Goal: Information Seeking & Learning: Find specific fact

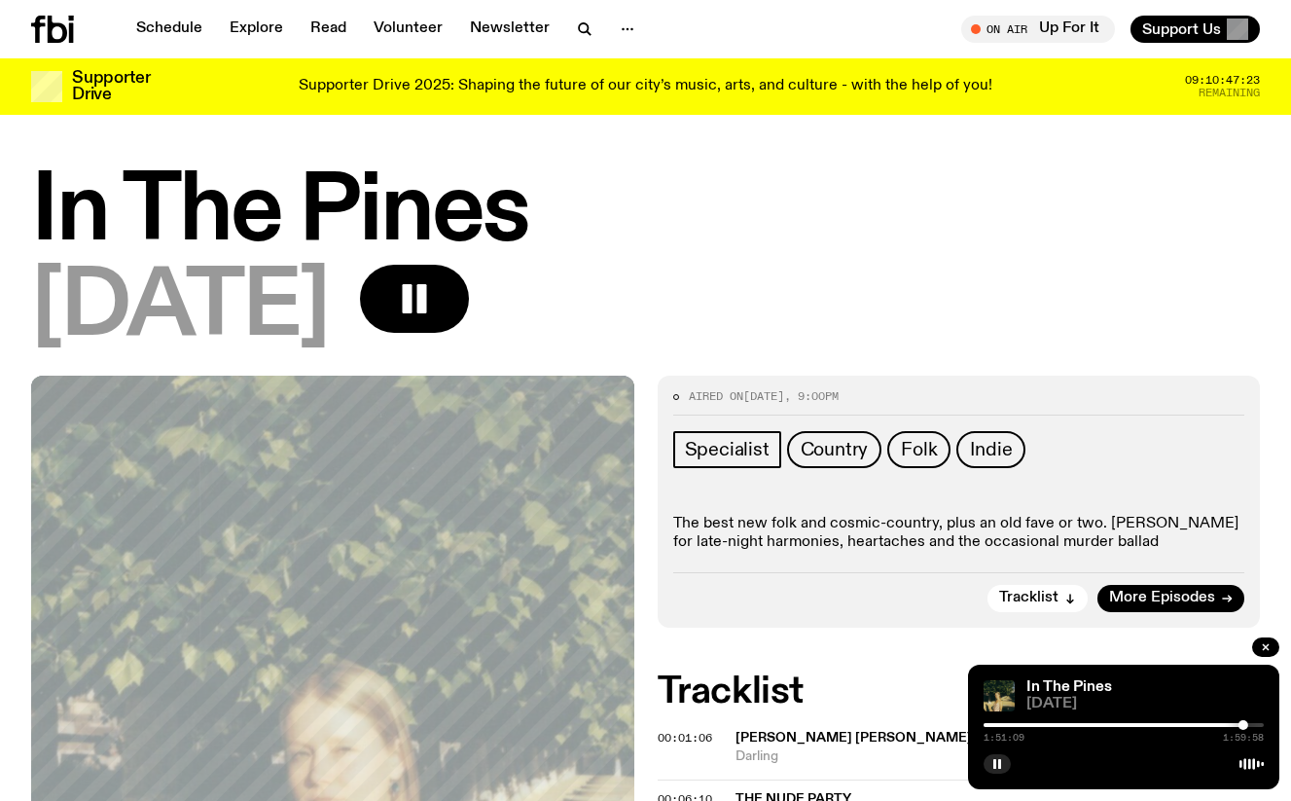
scroll to position [934, 0]
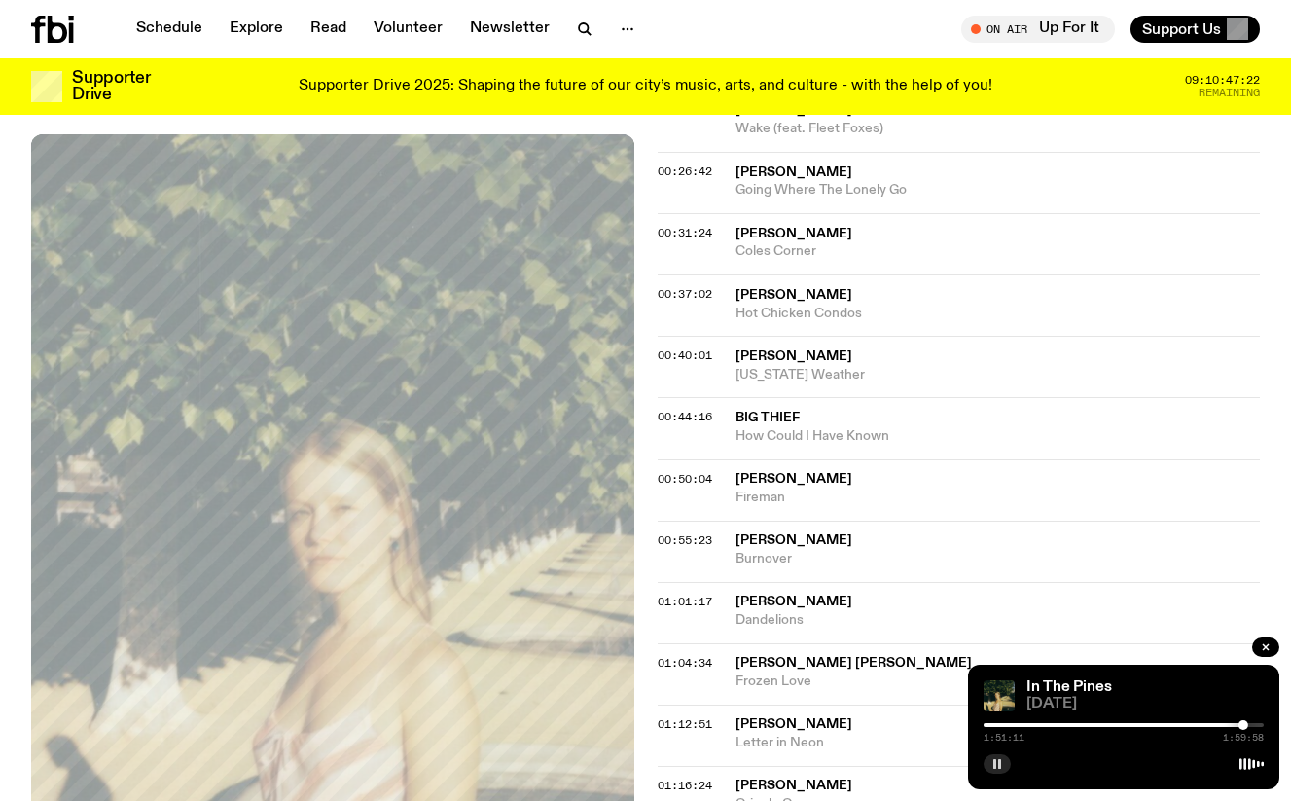
click at [993, 763] on rect "button" at bounding box center [994, 764] width 3 height 10
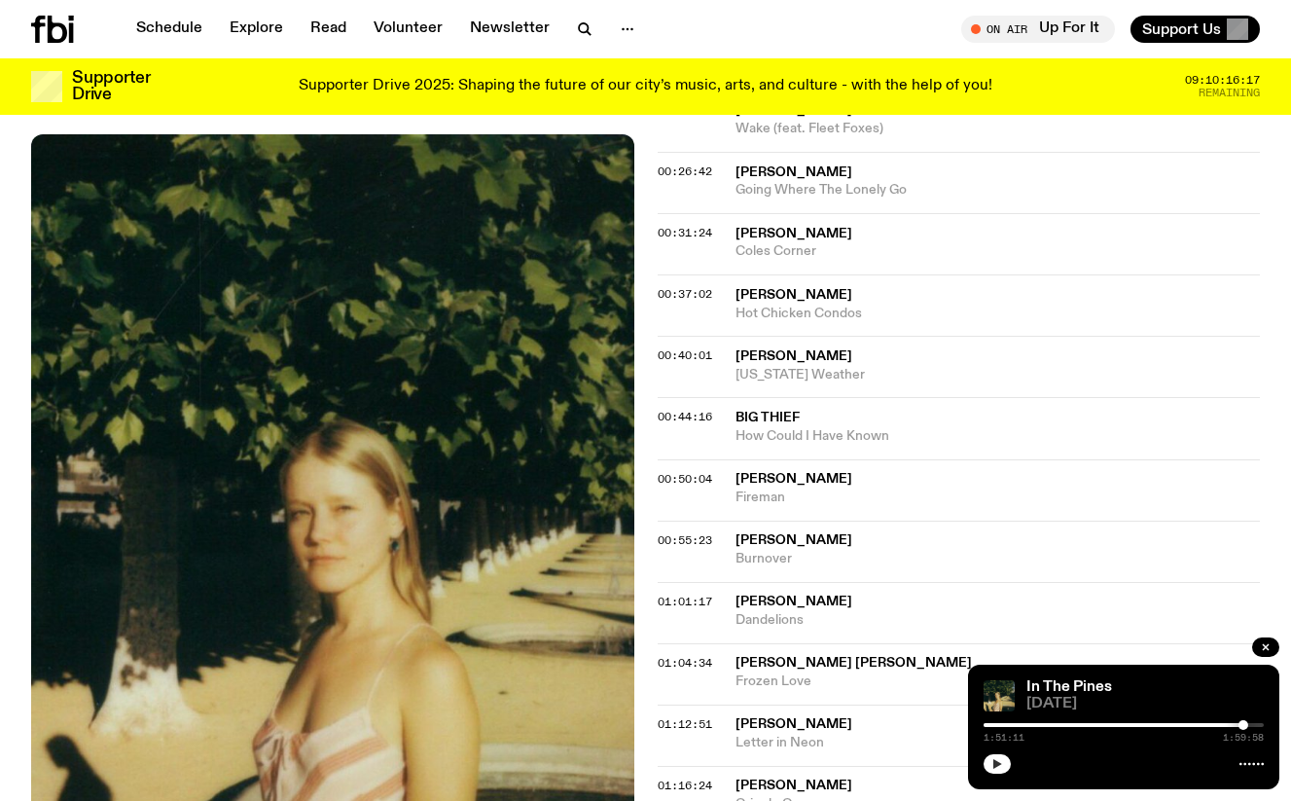
click at [994, 764] on icon "button" at bounding box center [997, 764] width 9 height 10
click at [1265, 650] on icon "button" at bounding box center [1266, 647] width 12 height 12
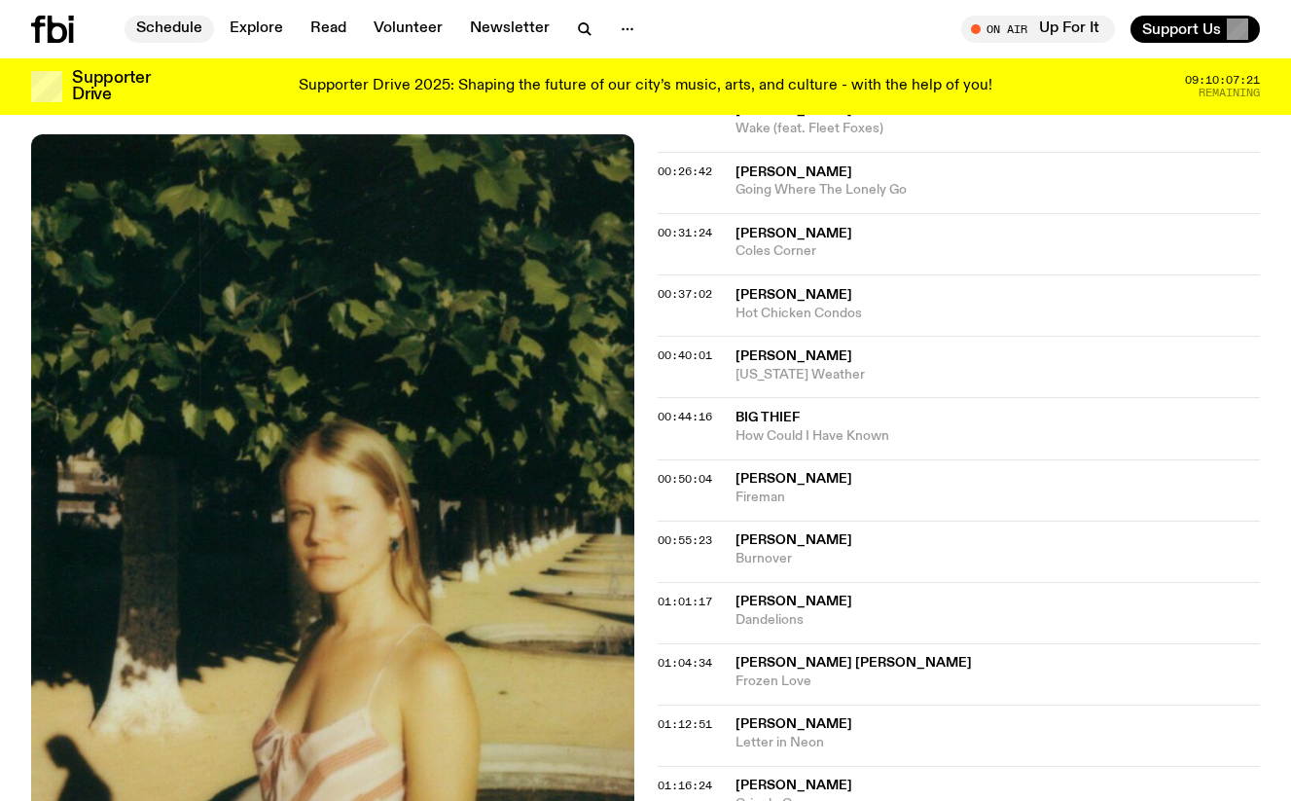
click at [182, 31] on link "Schedule" at bounding box center [170, 29] width 90 height 27
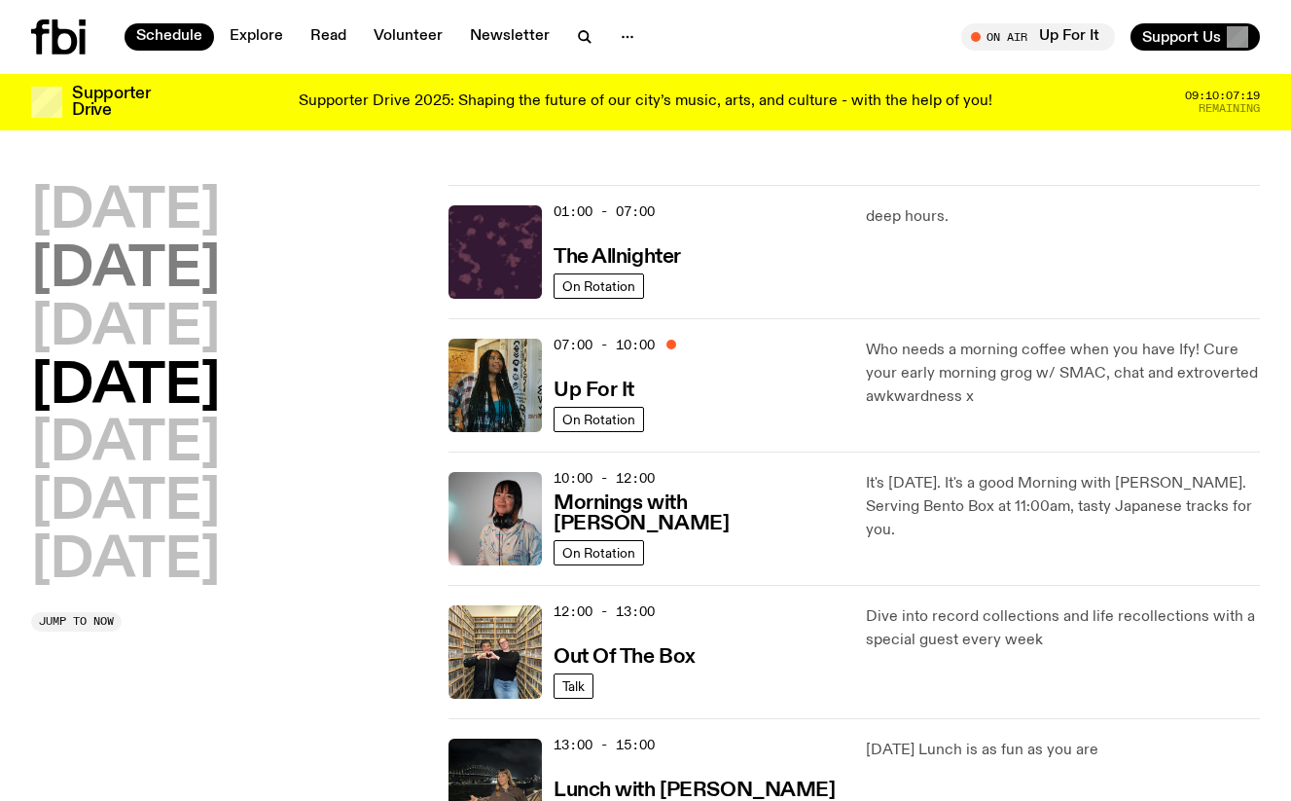
click at [168, 280] on h2 "[DATE]" at bounding box center [125, 270] width 189 height 54
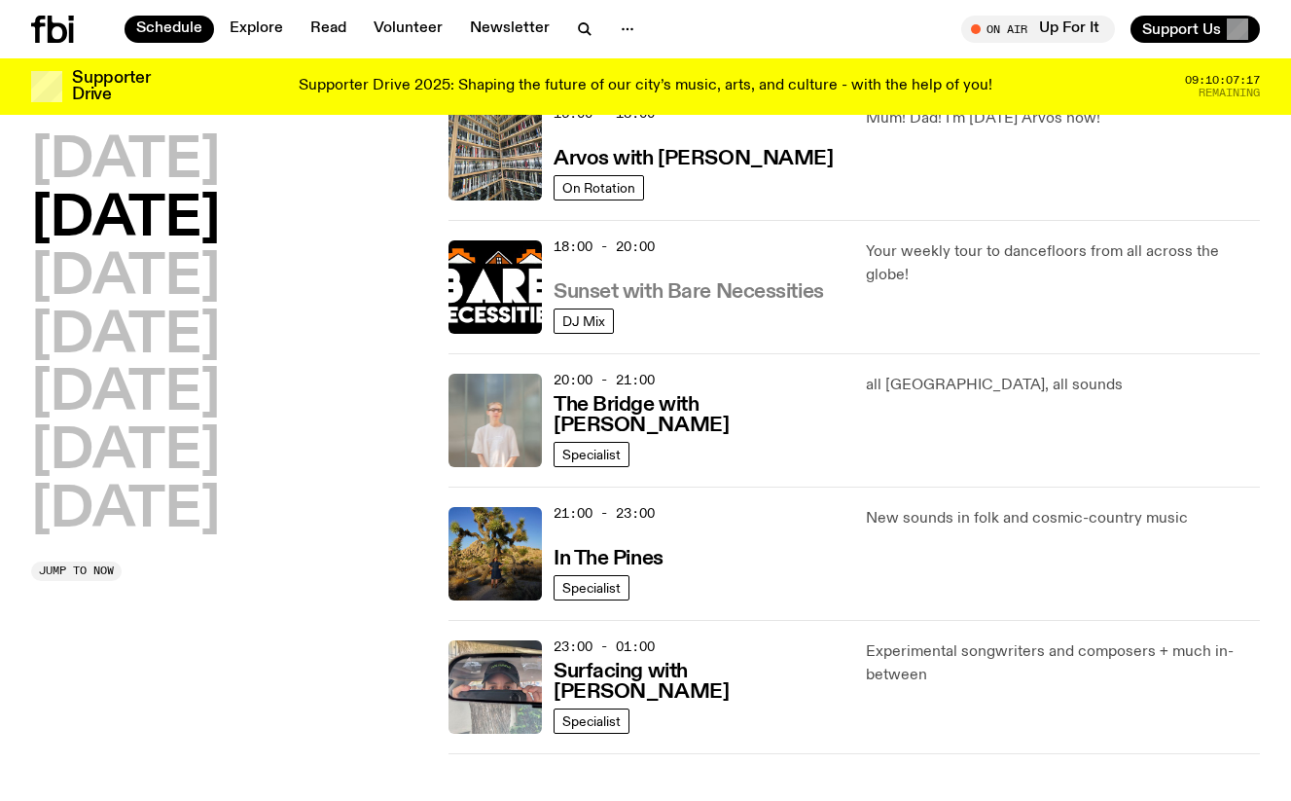
scroll to position [832, 0]
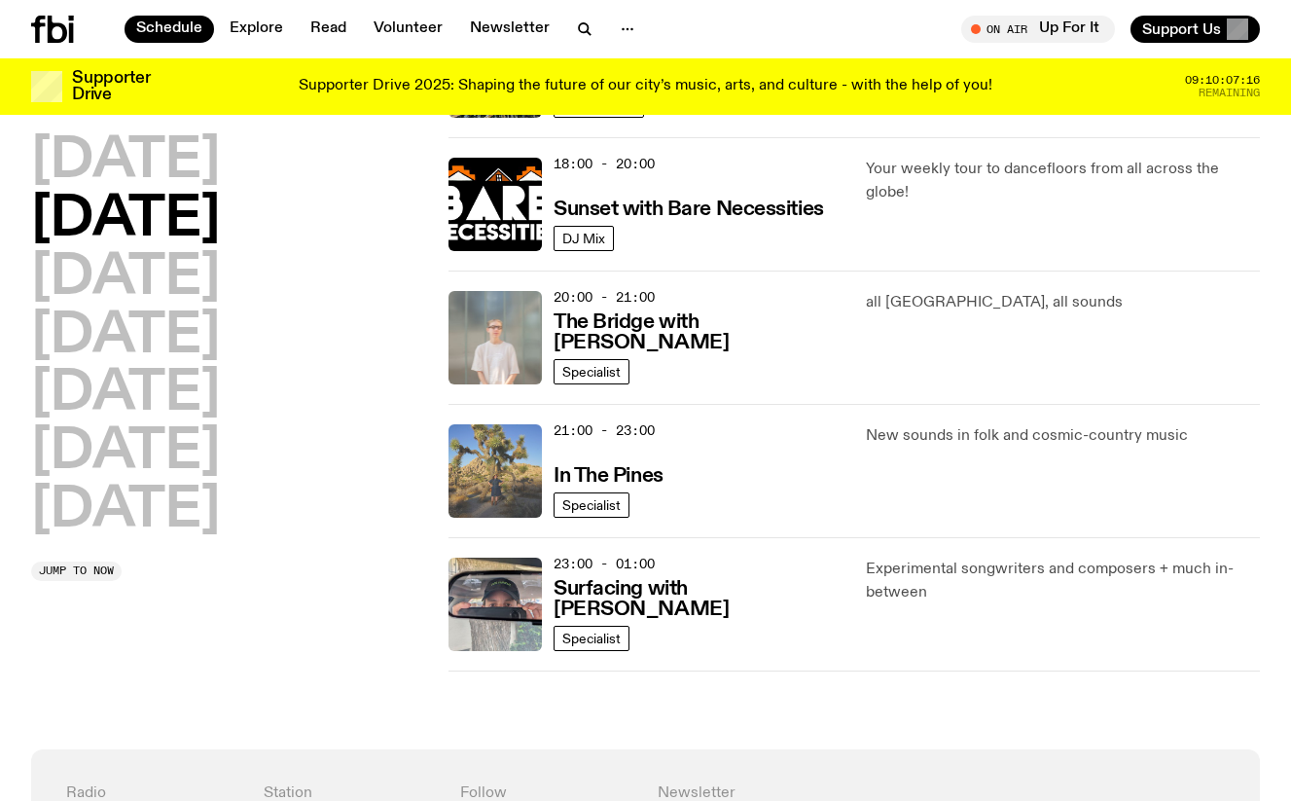
click at [518, 461] on img at bounding box center [494, 470] width 93 height 93
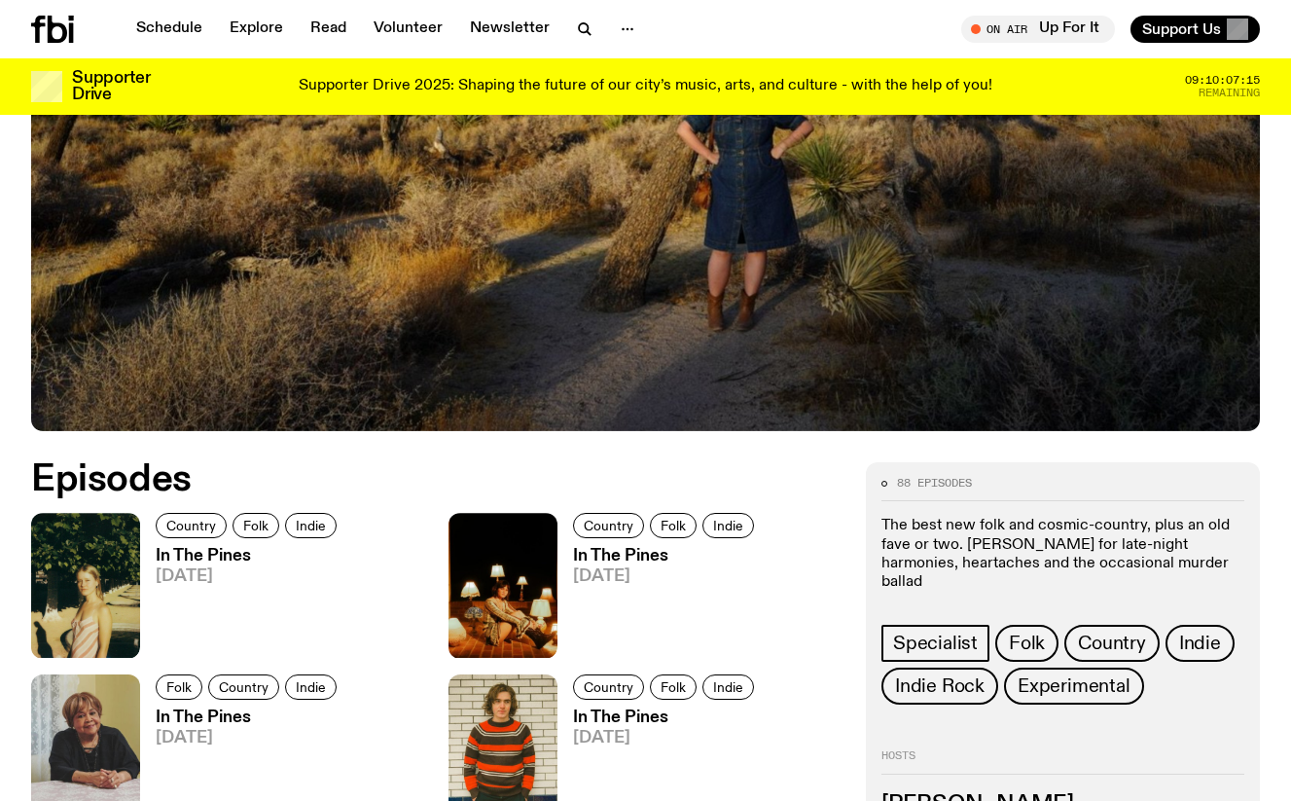
scroll to position [596, 0]
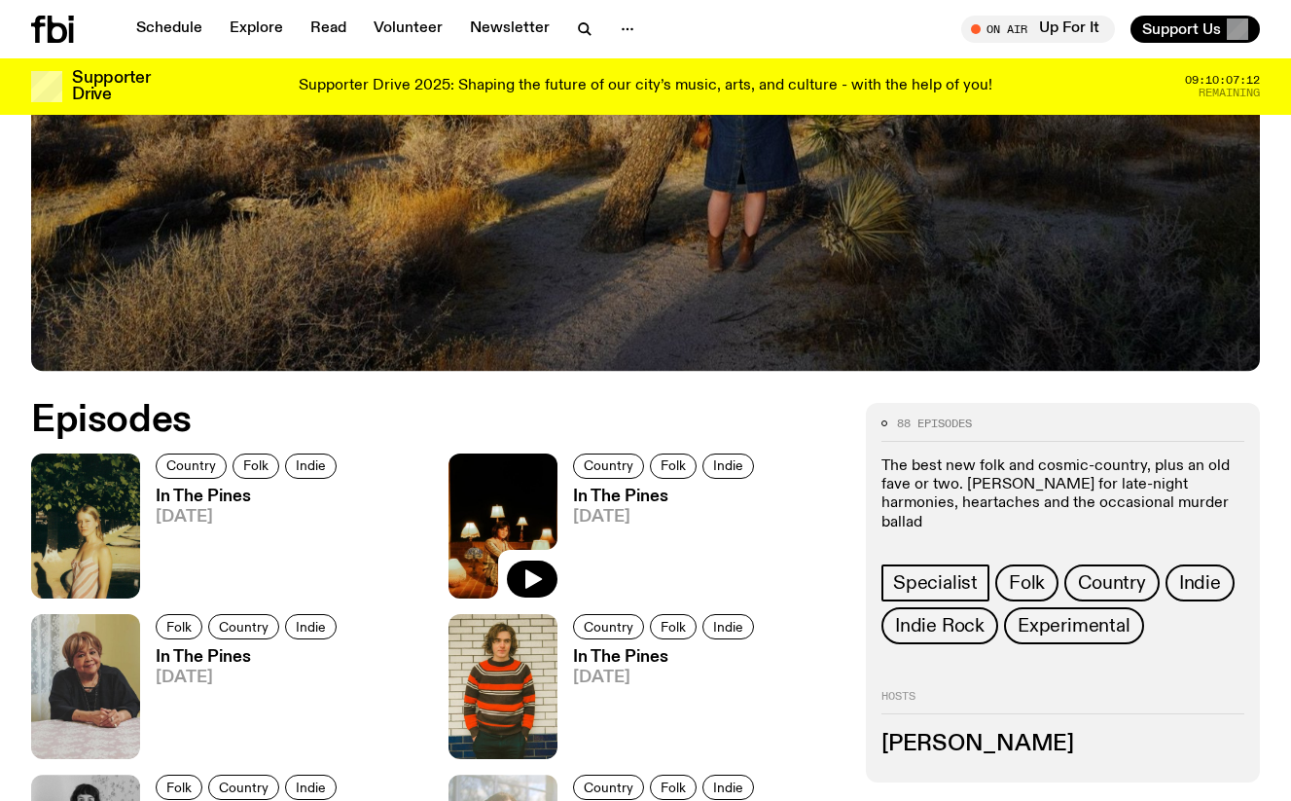
click at [498, 504] on img at bounding box center [502, 525] width 109 height 145
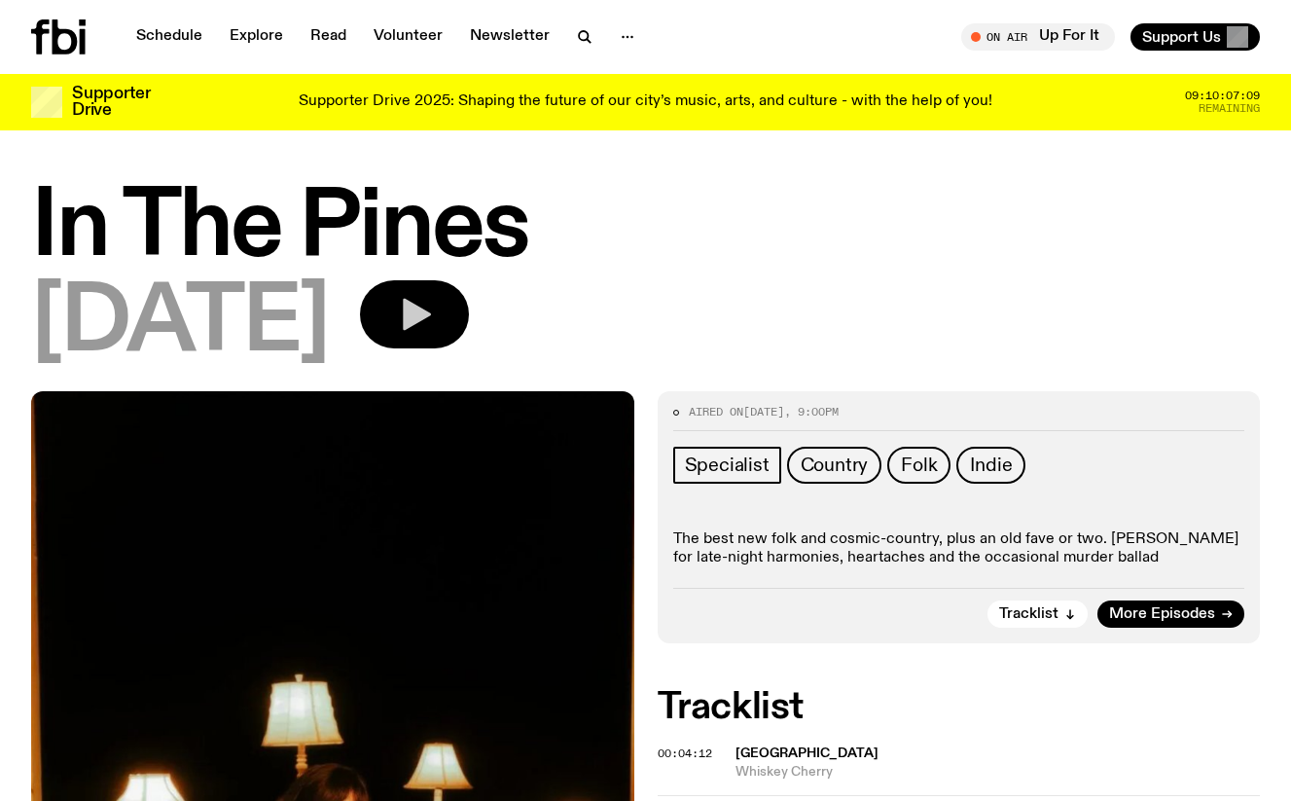
click at [431, 316] on icon "button" at bounding box center [417, 315] width 28 height 32
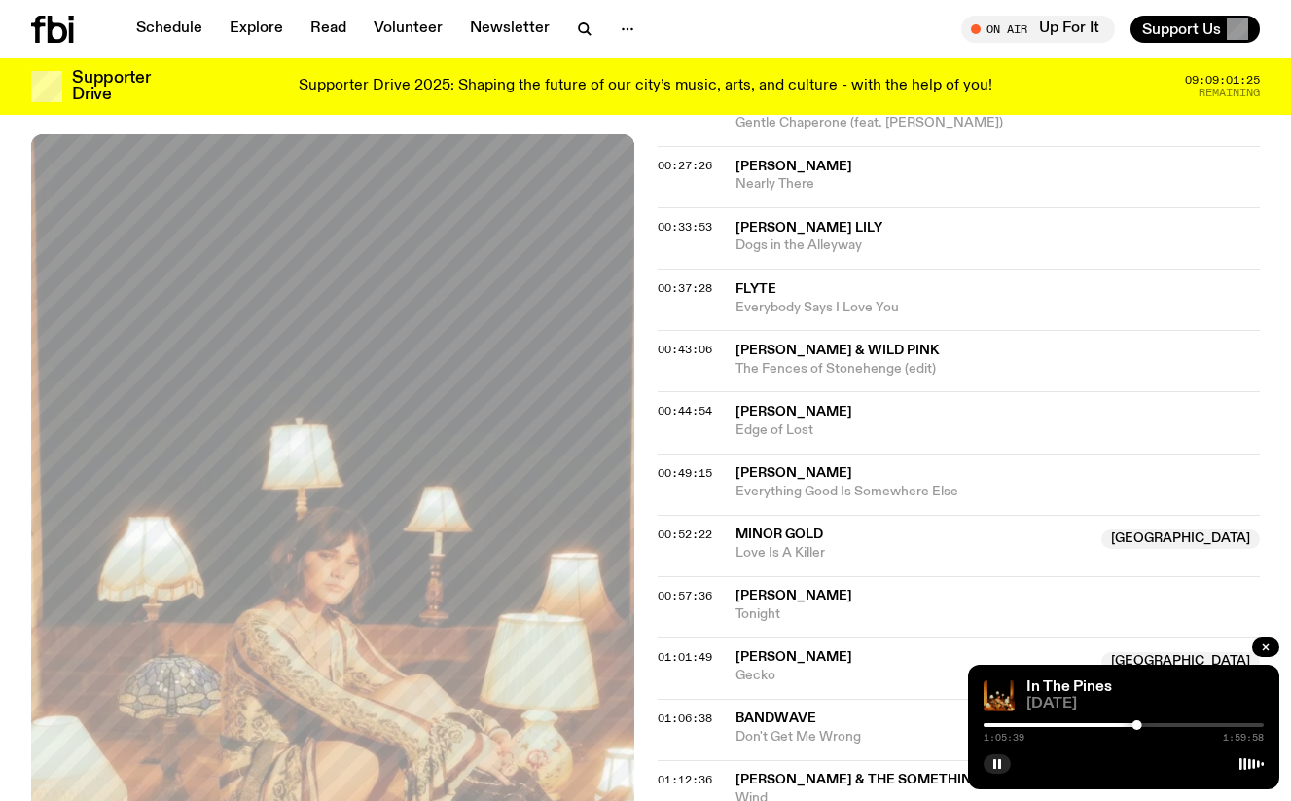
scroll to position [1010, 0]
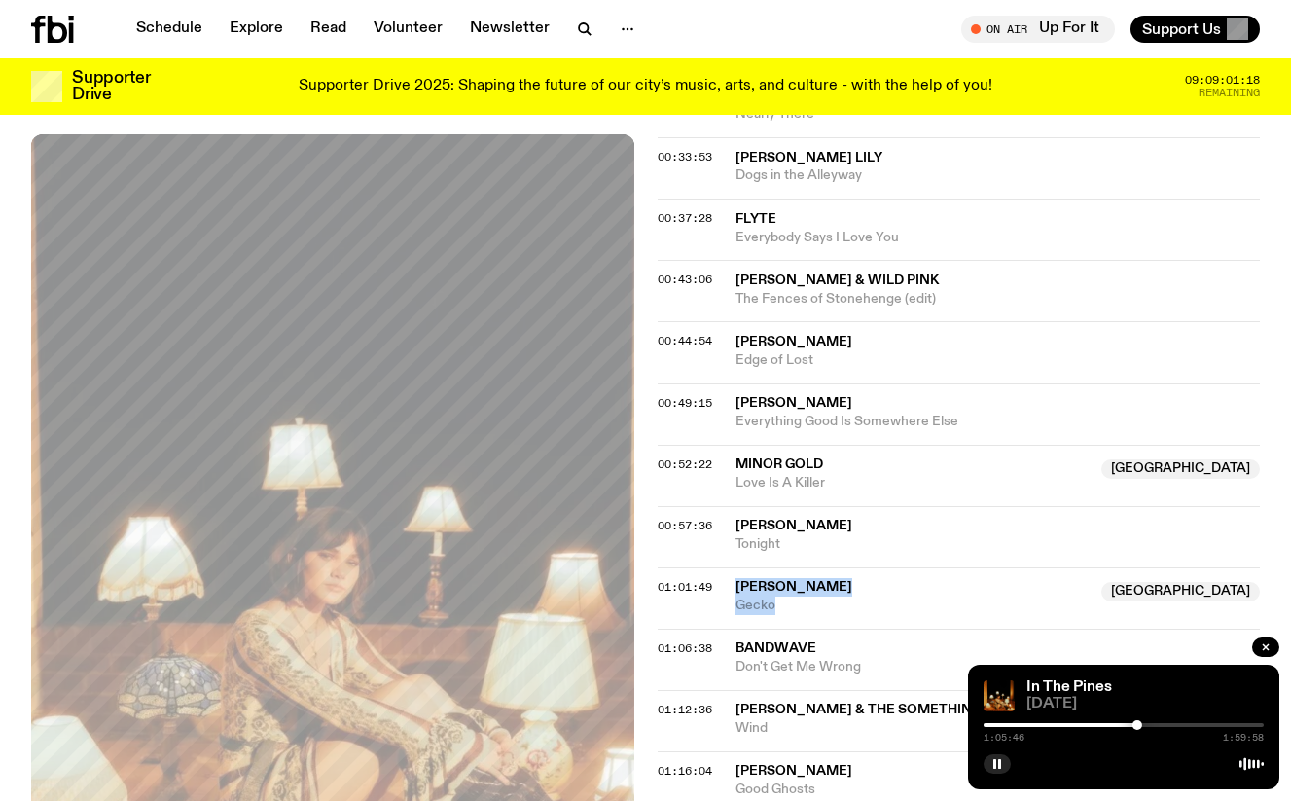
drag, startPoint x: 802, startPoint y: 603, endPoint x: 737, endPoint y: 588, distance: 66.1
click at [737, 588] on div "[PERSON_NAME] [GEOGRAPHIC_DATA] Gecko" at bounding box center [912, 596] width 355 height 37
copy div "[PERSON_NAME] [GEOGRAPHIC_DATA] Gecko"
click at [992, 766] on icon "button" at bounding box center [997, 764] width 12 height 12
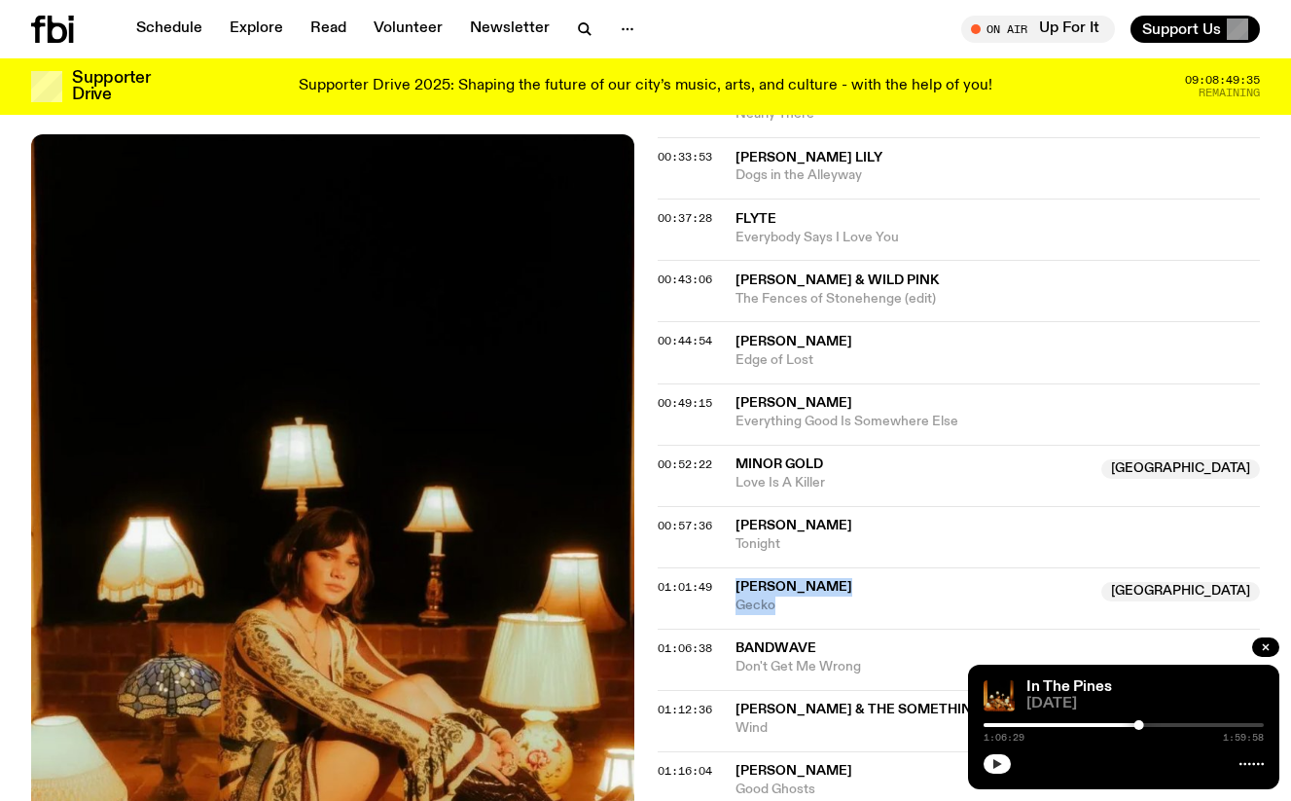
click at [998, 758] on icon "button" at bounding box center [997, 764] width 12 height 12
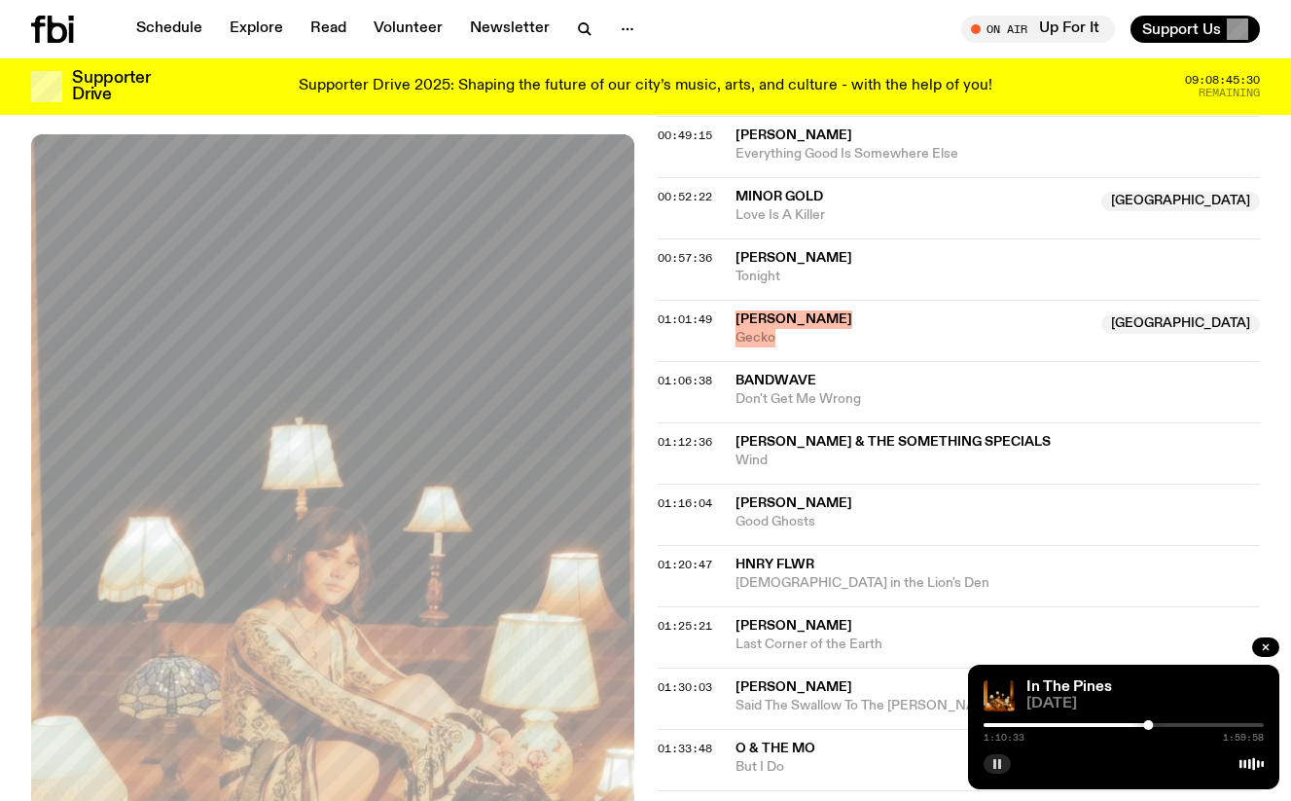
scroll to position [1278, 0]
click at [1004, 772] on div at bounding box center [1124, 761] width 280 height 23
click at [1002, 769] on button "button" at bounding box center [997, 763] width 27 height 19
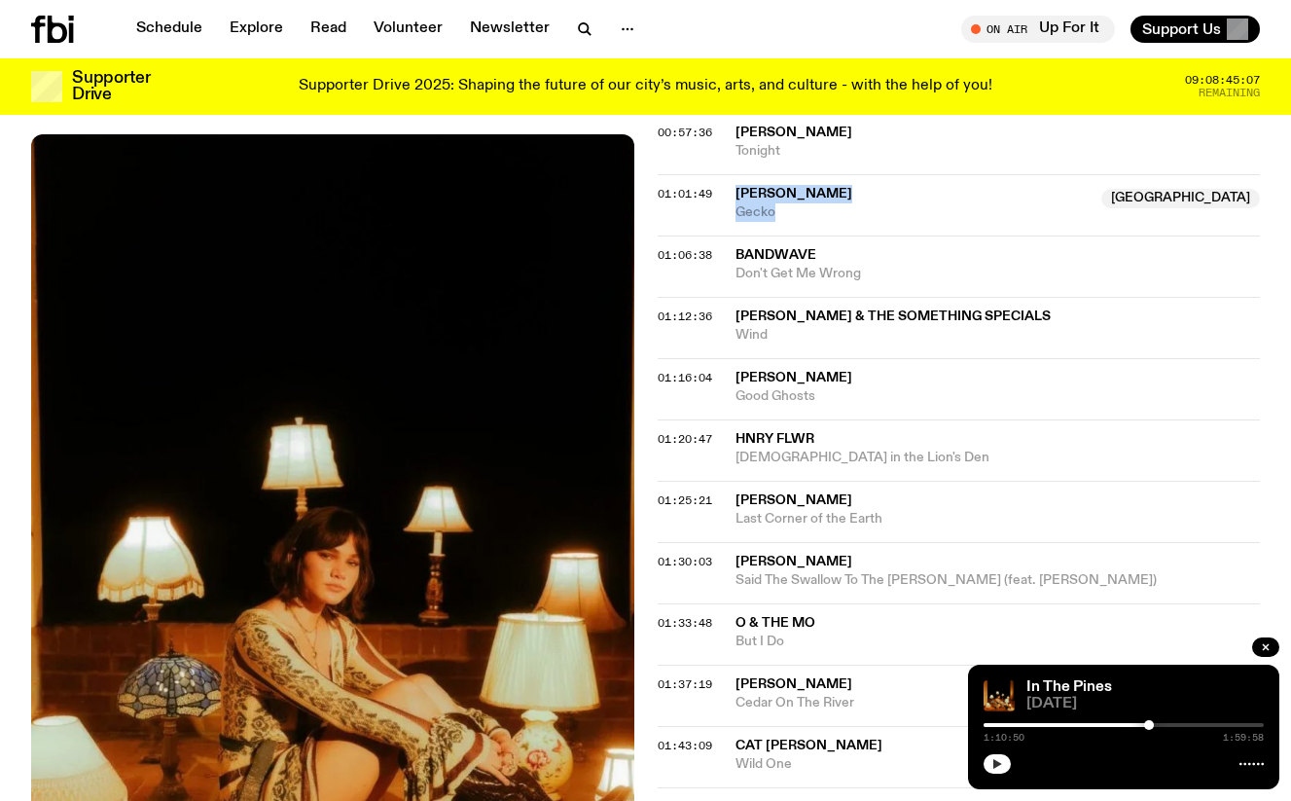
scroll to position [1319, 0]
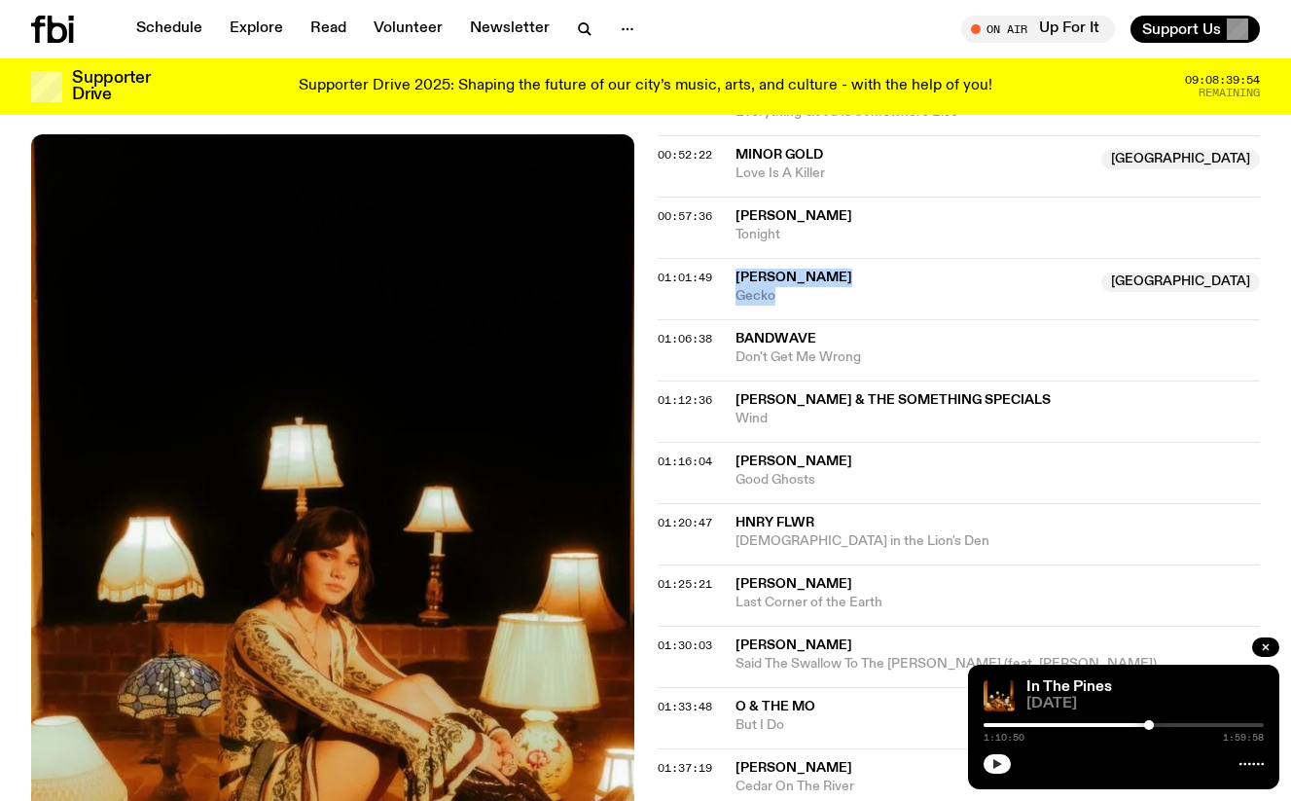
click at [990, 766] on button "button" at bounding box center [997, 763] width 27 height 19
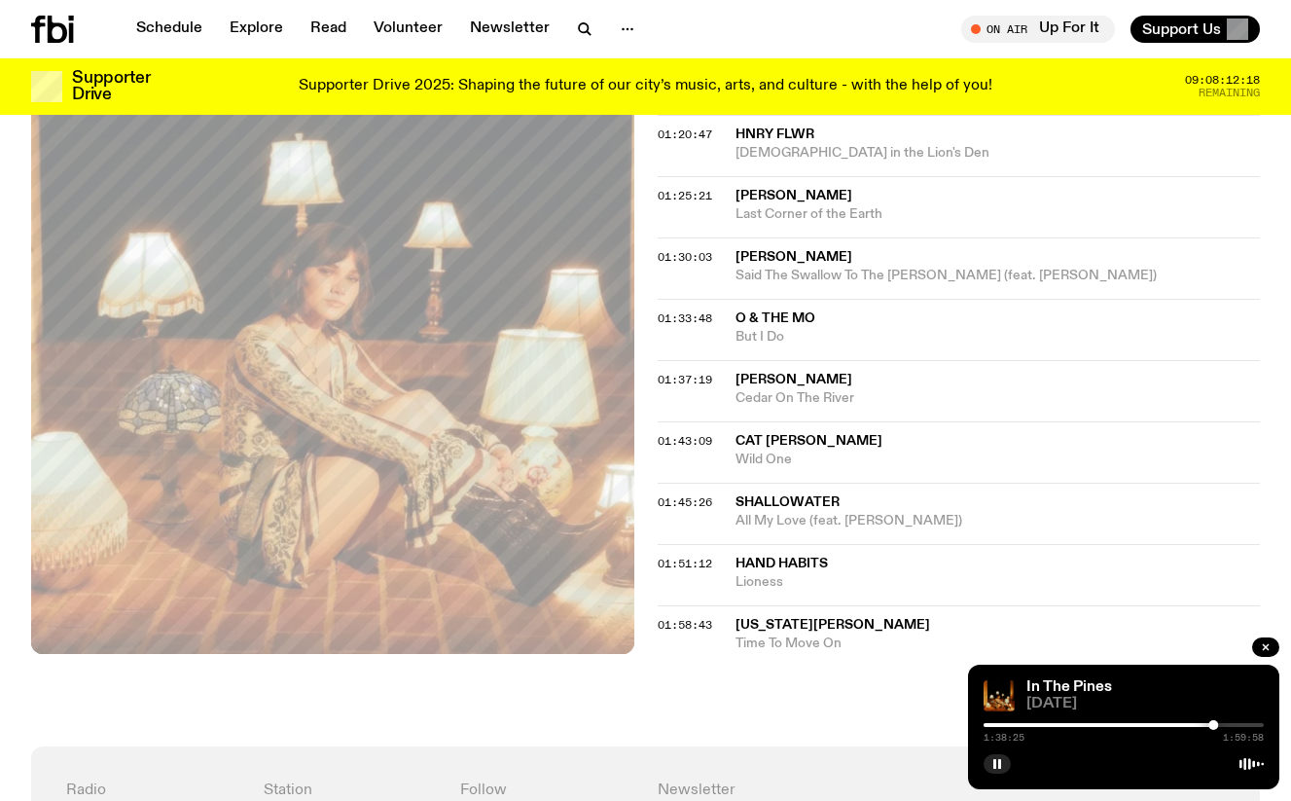
scroll to position [1849, 0]
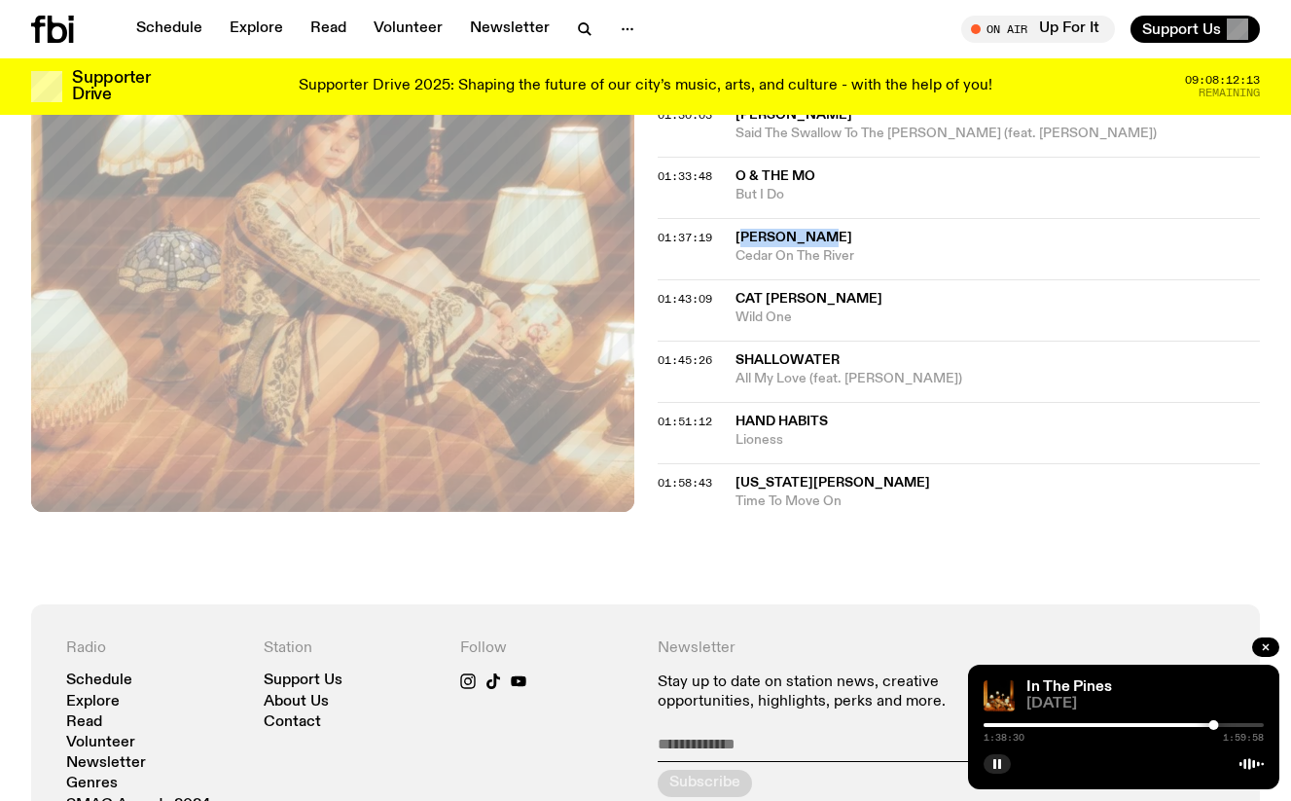
drag, startPoint x: 857, startPoint y: 244, endPoint x: 740, endPoint y: 233, distance: 117.3
click at [740, 233] on span "[PERSON_NAME]" at bounding box center [997, 238] width 525 height 18
drag, startPoint x: 870, startPoint y: 257, endPoint x: 731, endPoint y: 240, distance: 140.1
copy div "Emily Hines Cedar On The River"
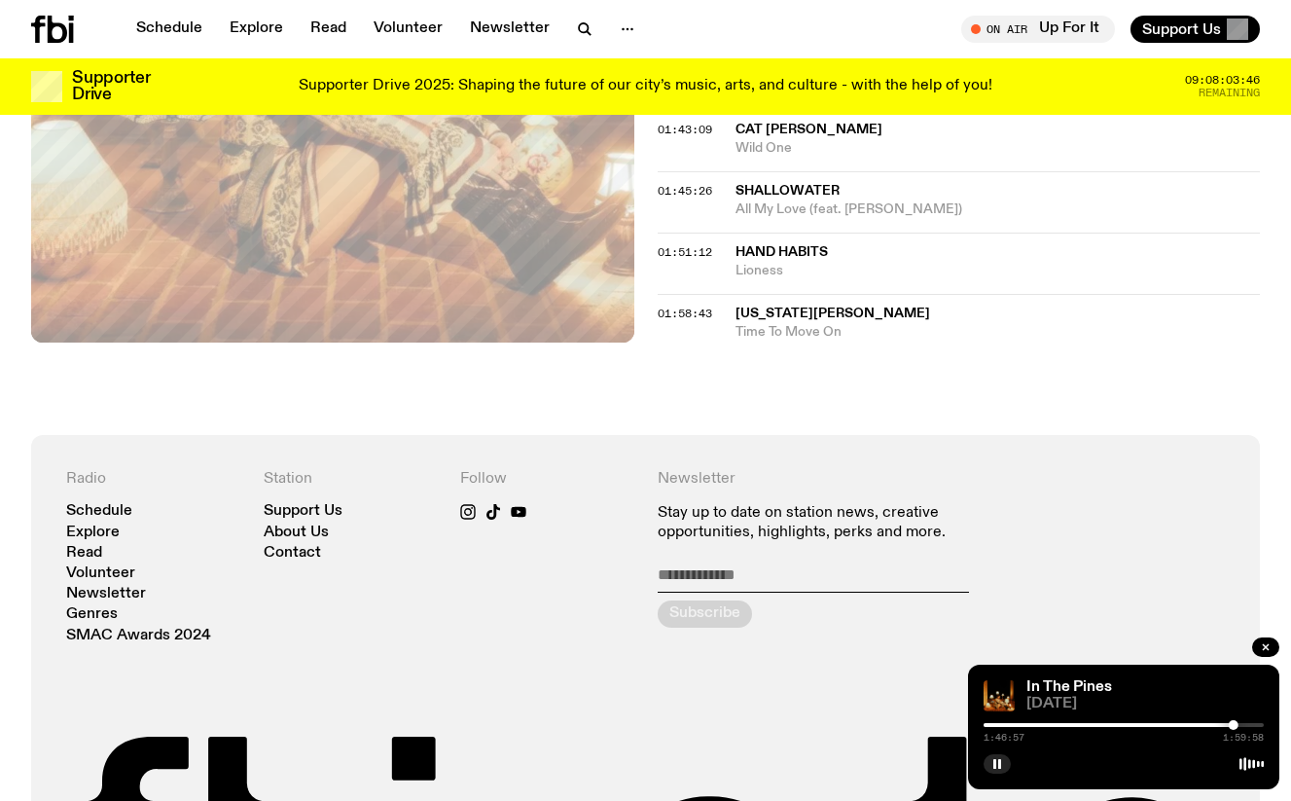
scroll to position [2017, 0]
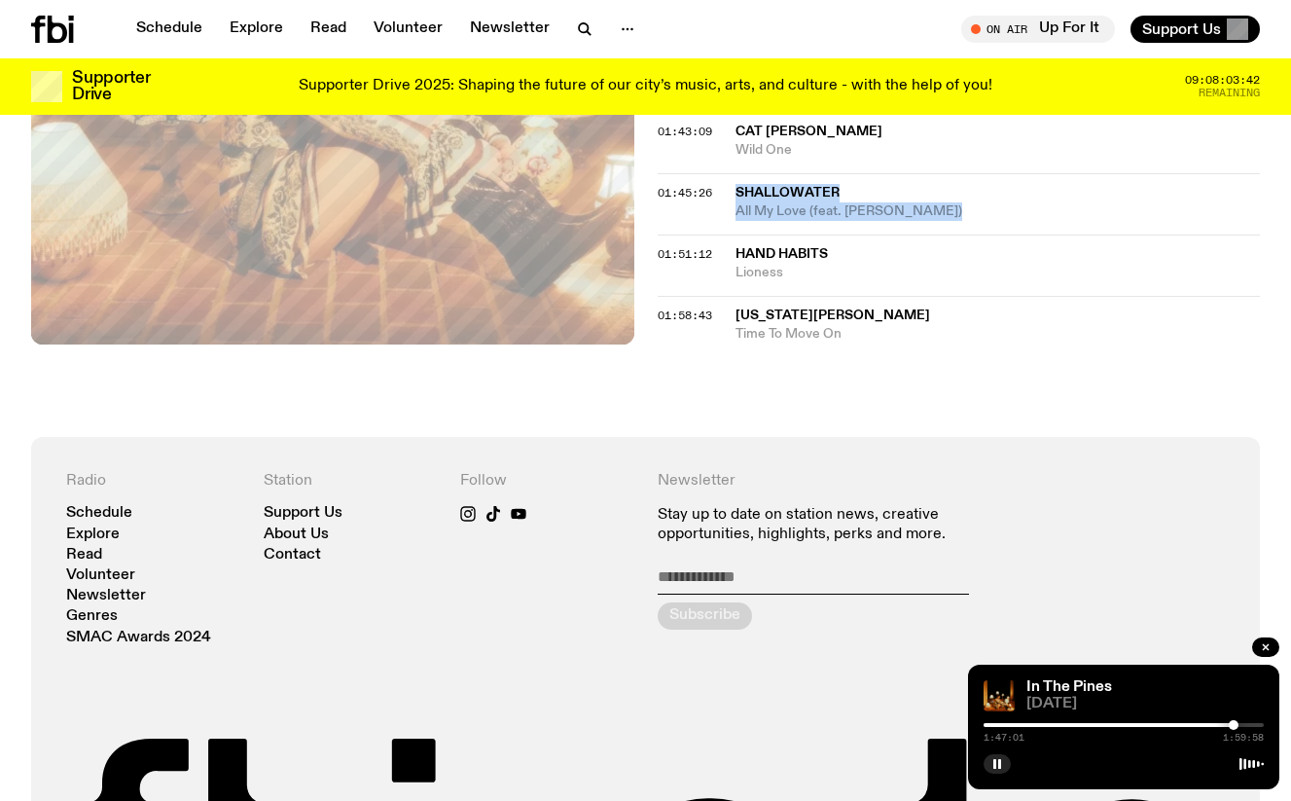
drag, startPoint x: 945, startPoint y: 204, endPoint x: 734, endPoint y: 198, distance: 210.2
click at [735, 198] on div "Shallowater All My Love (feat. Hayden Pedigo)" at bounding box center [997, 202] width 525 height 37
copy div "Shallowater All My Love (feat. Hayden Pedigo)"
drag, startPoint x: 817, startPoint y: 271, endPoint x: 739, endPoint y: 250, distance: 80.7
click at [739, 250] on div "Hand Habits Lioness" at bounding box center [997, 263] width 525 height 37
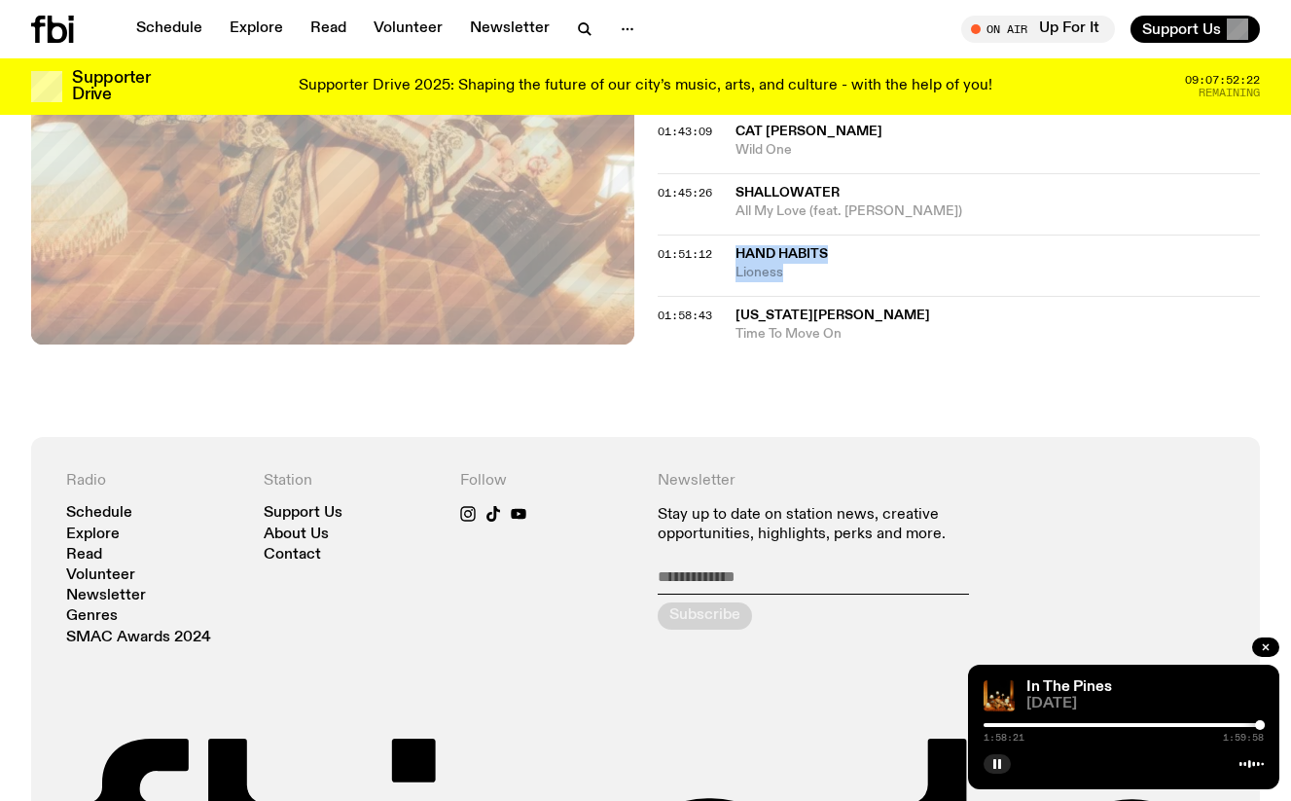
click at [833, 274] on span "Lioness" at bounding box center [997, 273] width 525 height 18
click at [893, 227] on div "01:45:26 Shallowater All My Love (feat. Hayden Pedigo)" at bounding box center [959, 203] width 603 height 61
drag, startPoint x: 806, startPoint y: 211, endPoint x: 738, endPoint y: 193, distance: 69.6
click at [738, 193] on div "Shallowater All My Love (feat. Hayden Pedigo)" at bounding box center [997, 202] width 525 height 37
copy div "Shallowater All My Love"
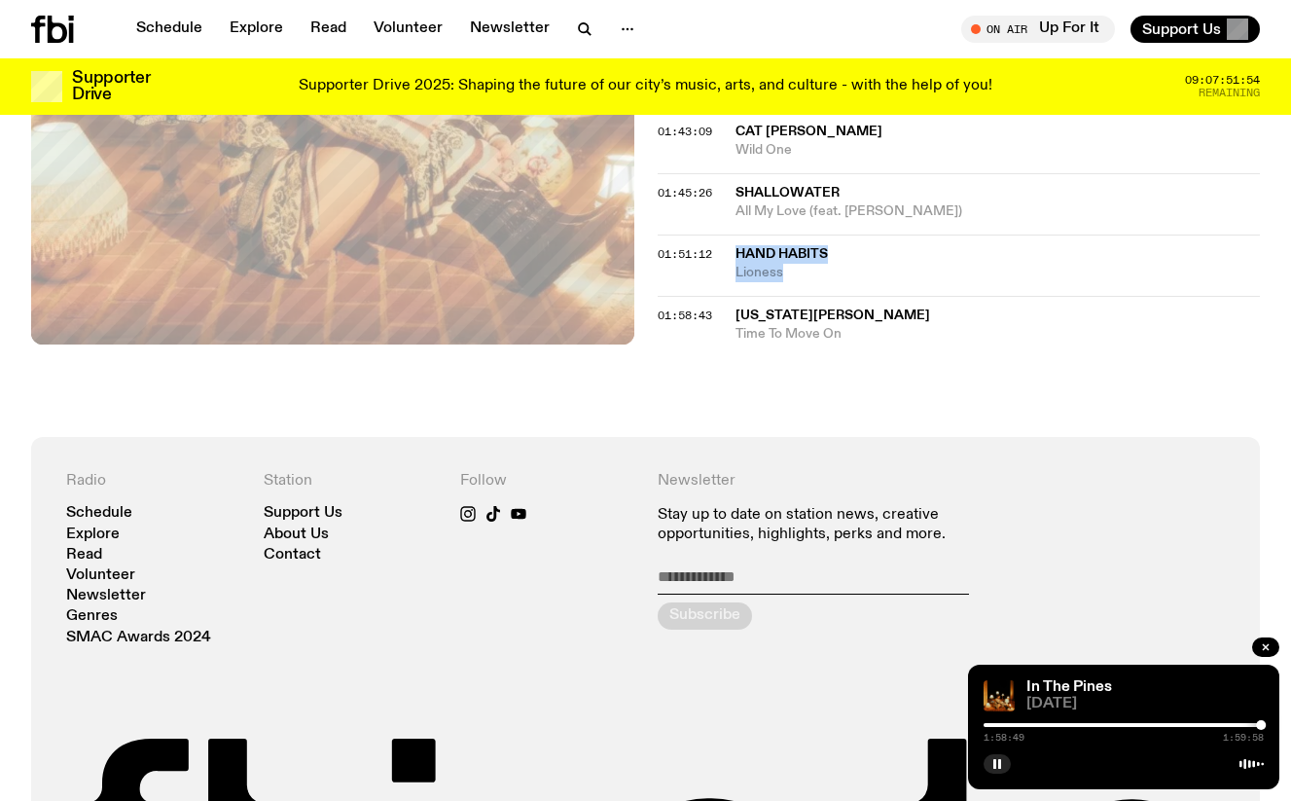
drag, startPoint x: 807, startPoint y: 270, endPoint x: 737, endPoint y: 257, distance: 71.4
click at [737, 257] on div "Hand Habits Lioness" at bounding box center [997, 263] width 525 height 37
copy div "Hand Habits Lioness"
click at [998, 766] on rect "button" at bounding box center [999, 764] width 3 height 10
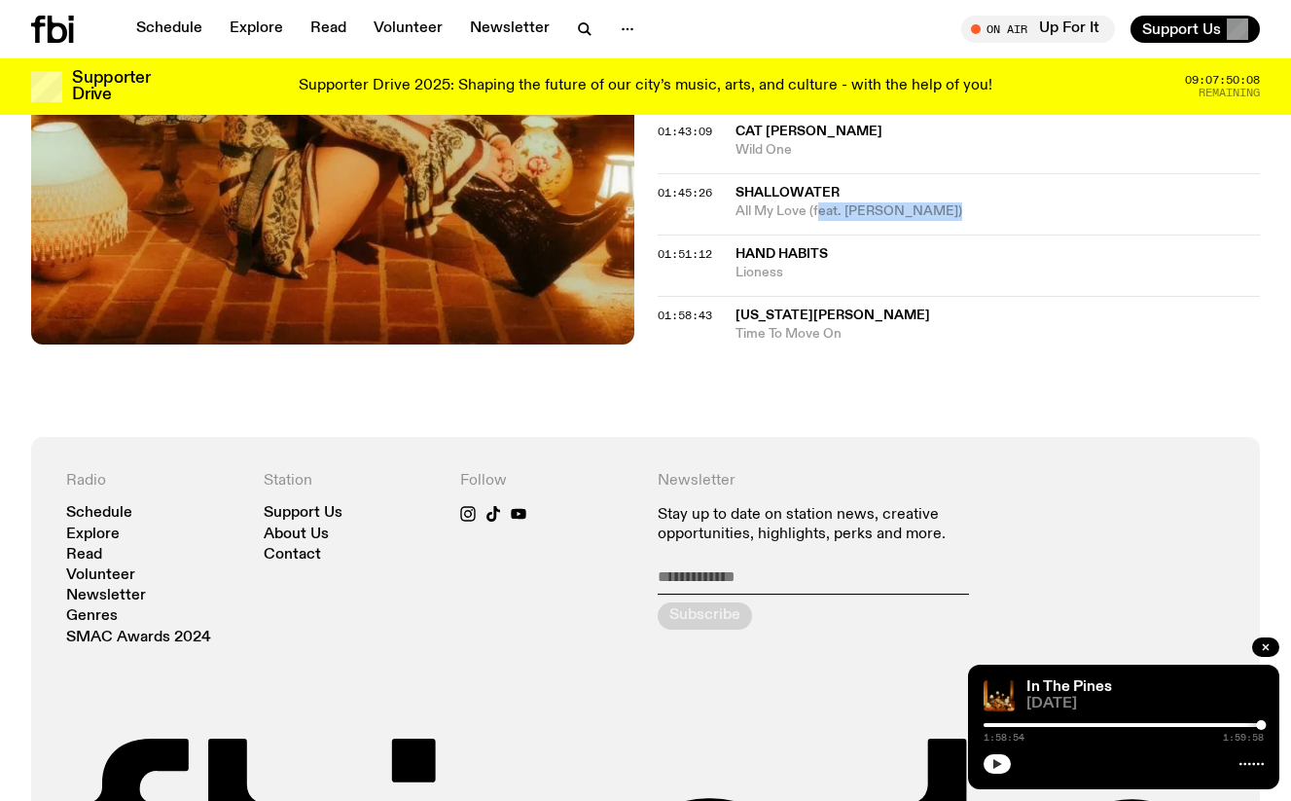
drag, startPoint x: 968, startPoint y: 205, endPoint x: 815, endPoint y: 209, distance: 152.8
click at [815, 209] on span "All My Love (feat. [PERSON_NAME])" at bounding box center [997, 211] width 525 height 18
copy span "eat. Hayden Pedigo)"
